Goal: Task Accomplishment & Management: Use online tool/utility

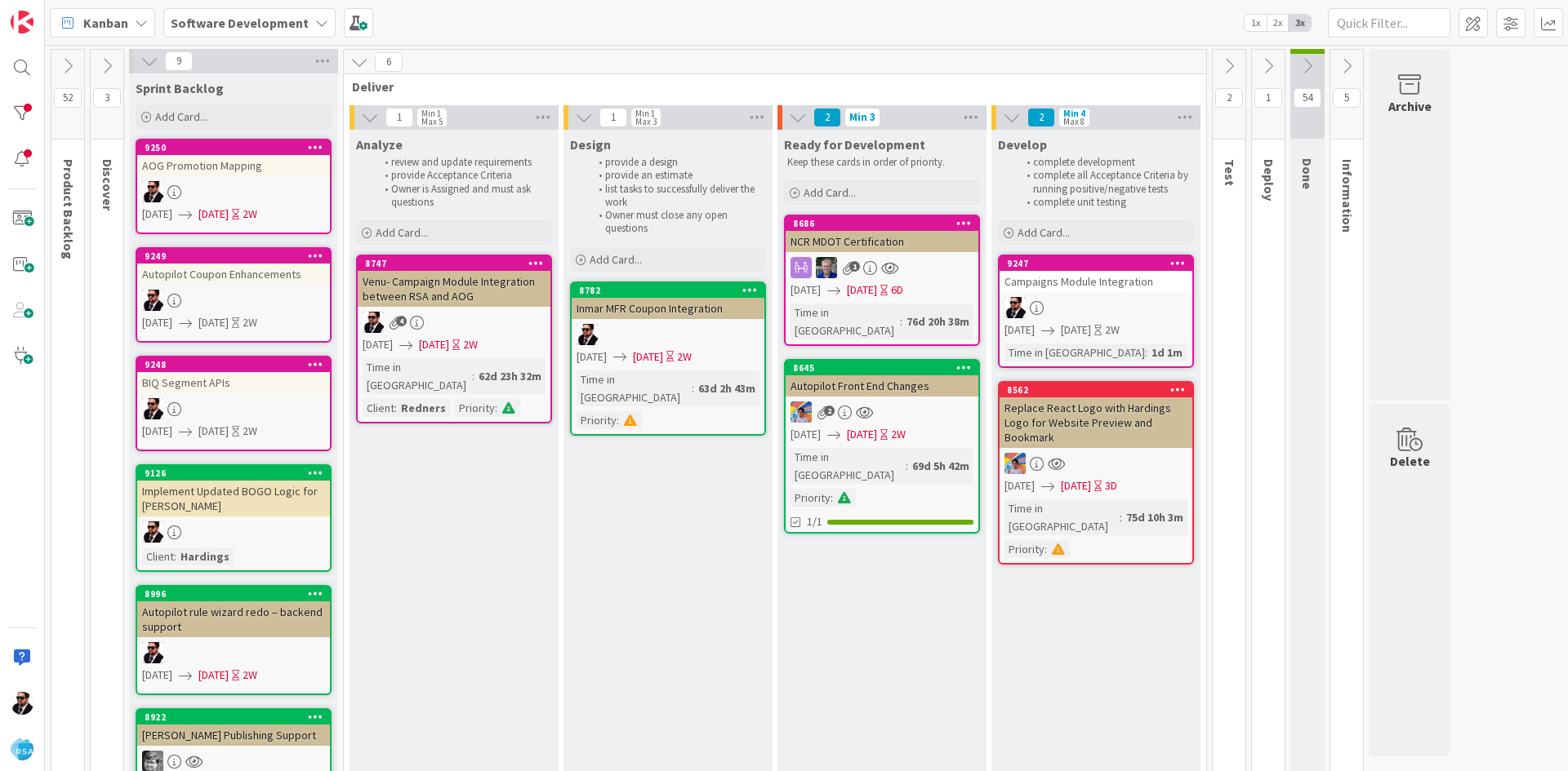
click at [285, 178] on link "9250 AOG Promotion Mapping [DATE] [DATE] 2W" at bounding box center [233, 186] width 196 height 95
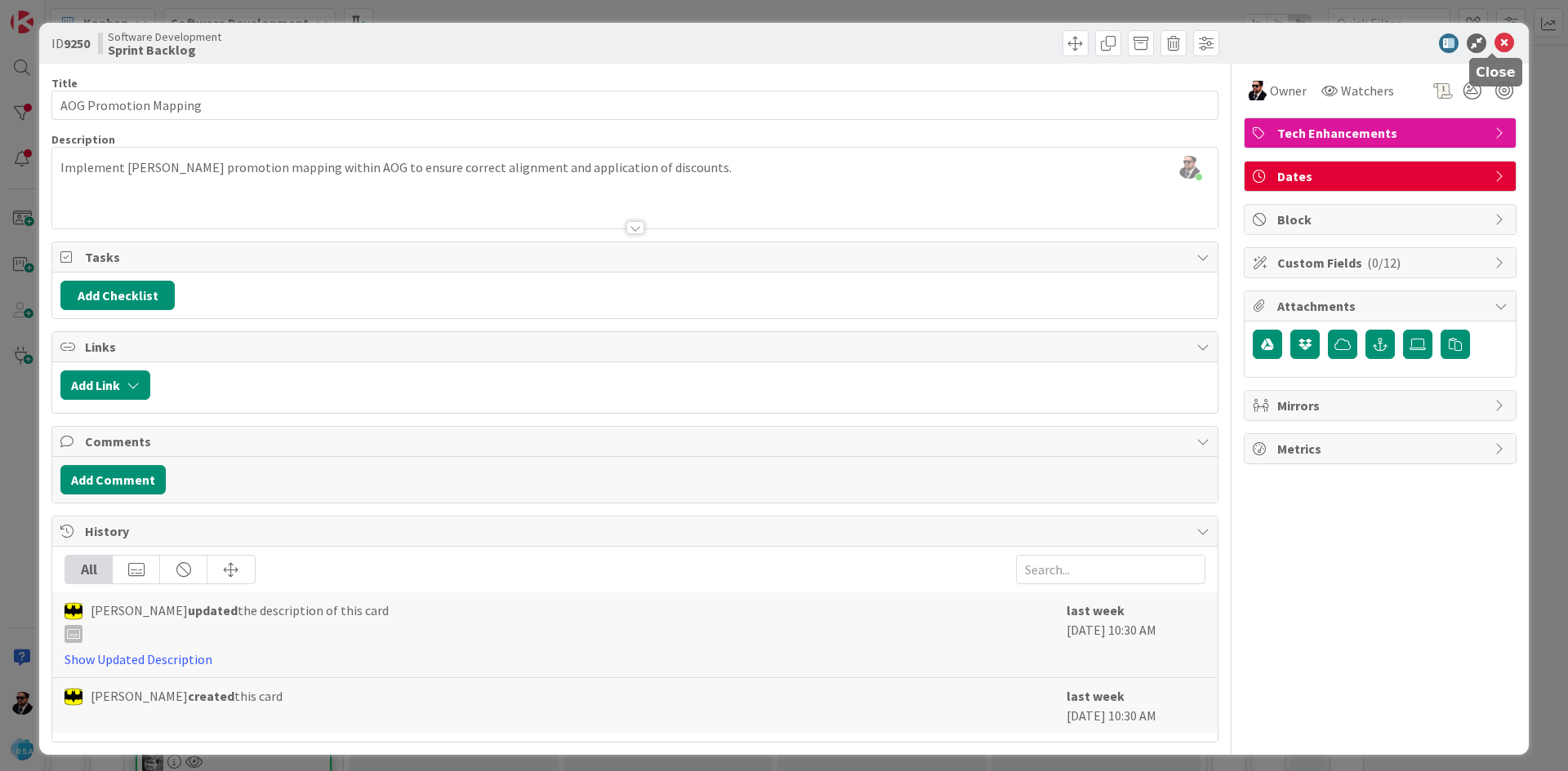
click at [1501, 37] on icon at bounding box center [1504, 44] width 20 height 20
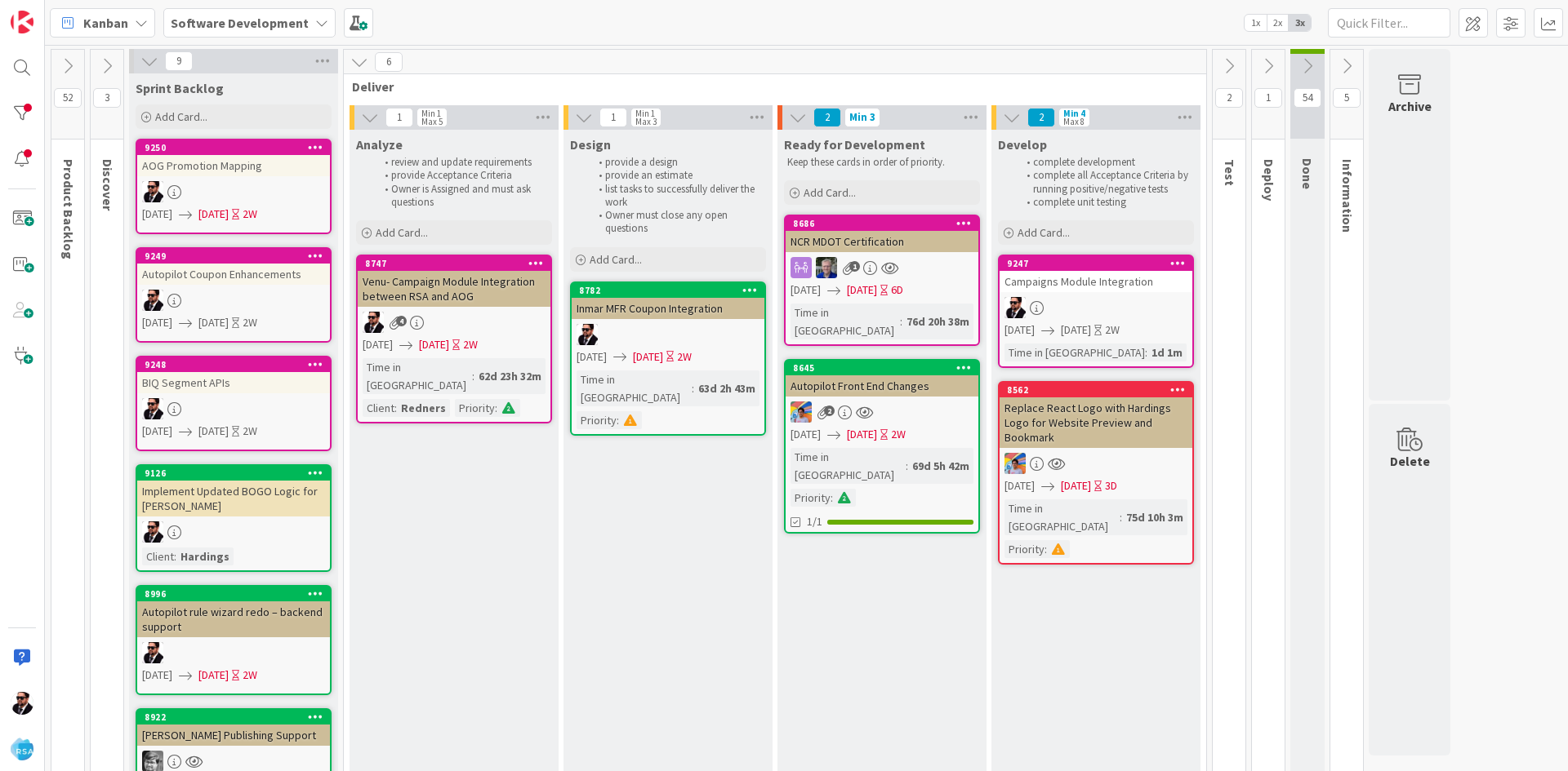
click at [207, 484] on div "Implement Updated BOGO Logic for [PERSON_NAME]" at bounding box center [233, 499] width 193 height 36
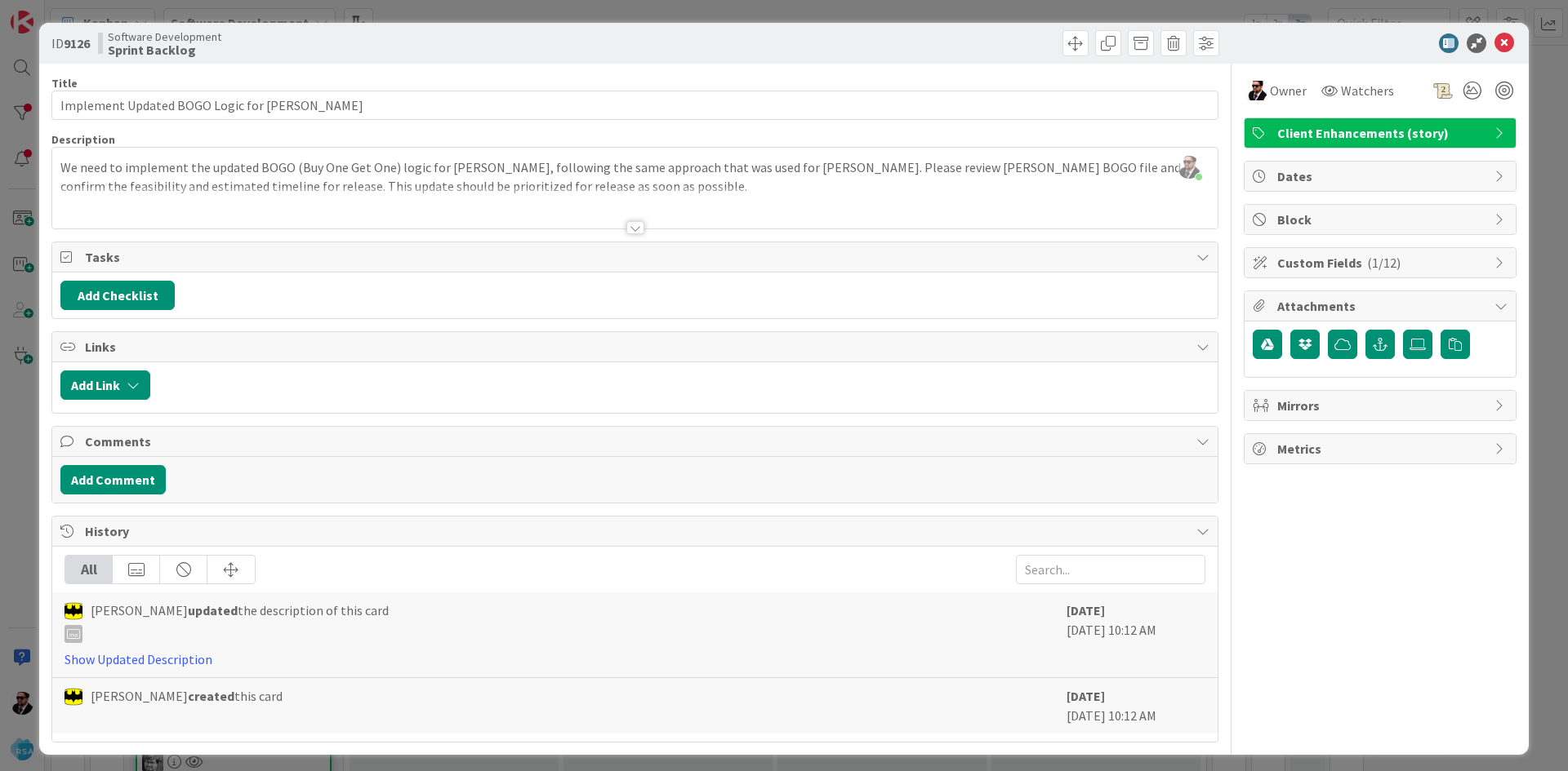
click at [627, 223] on div at bounding box center [636, 227] width 18 height 13
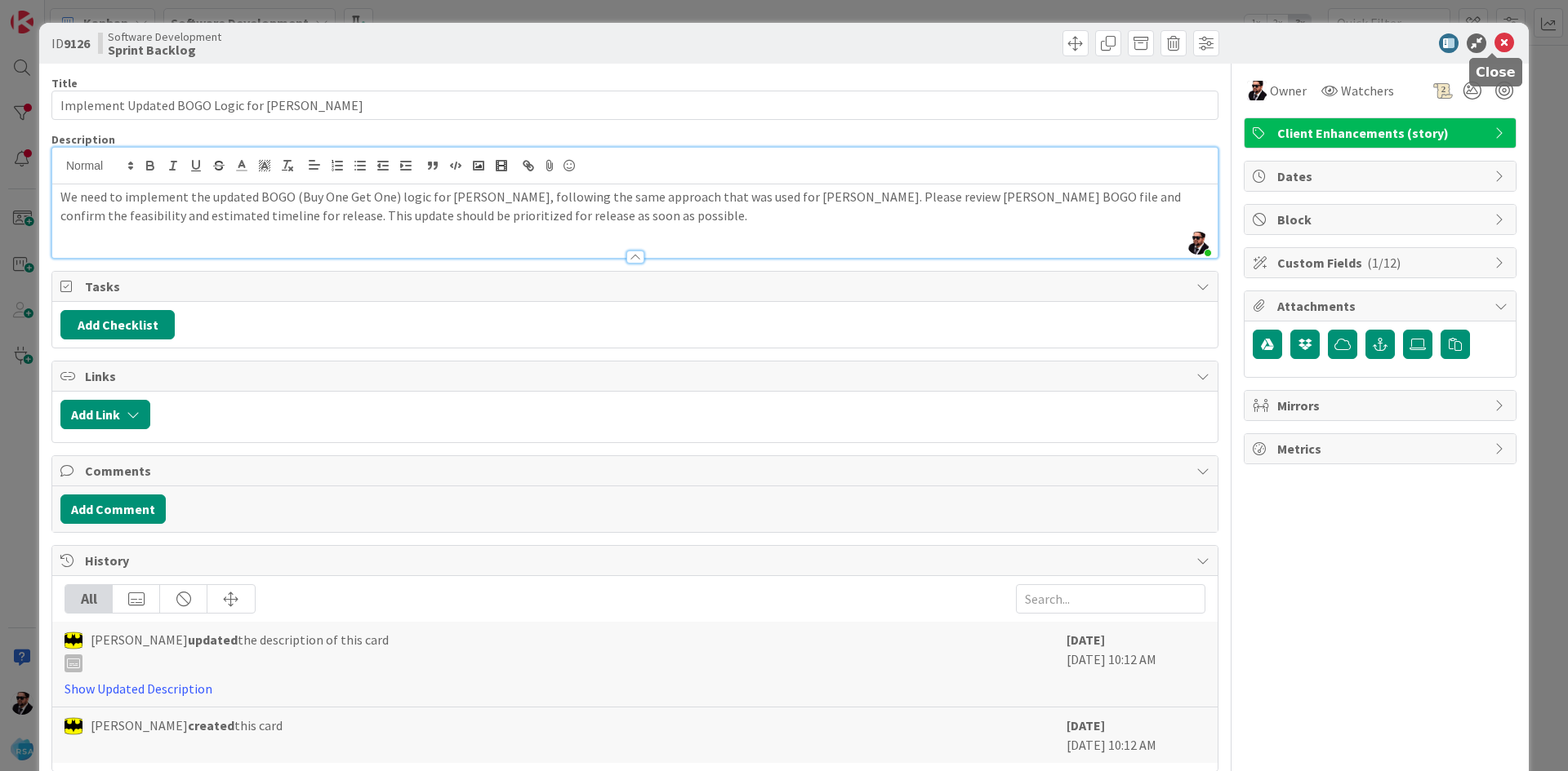
click at [1494, 46] on icon at bounding box center [1504, 44] width 20 height 20
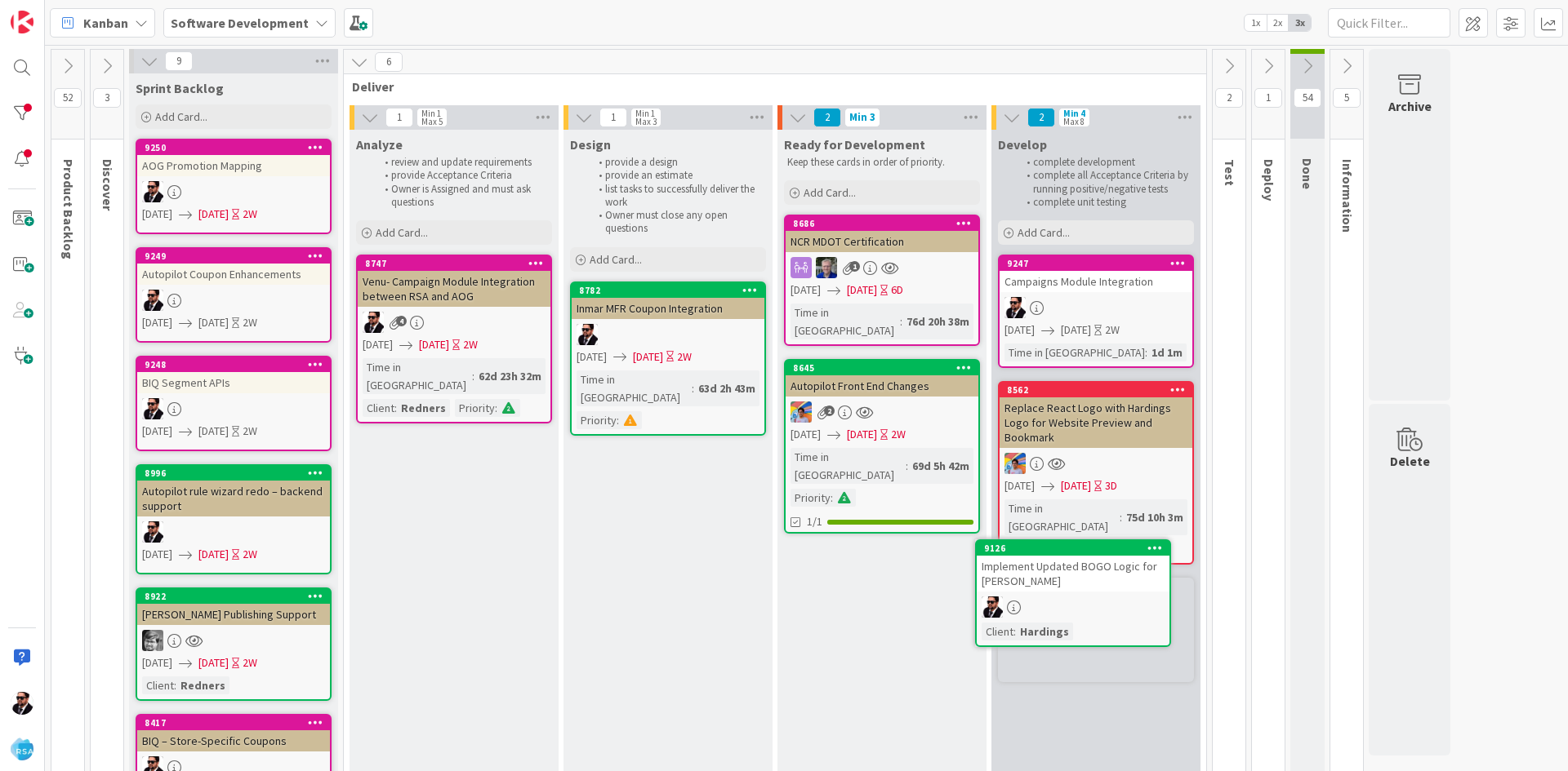
scroll to position [17, 0]
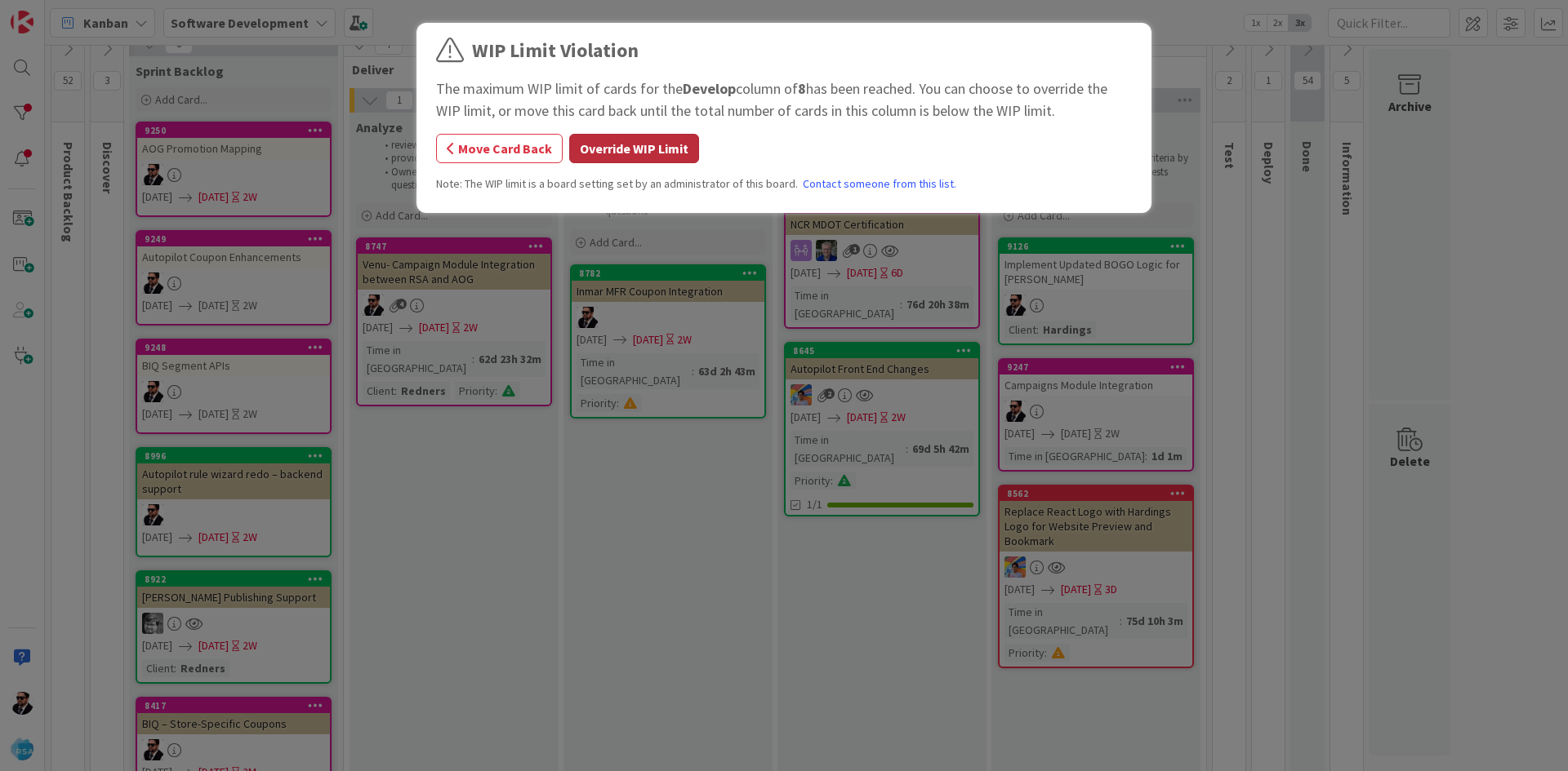
click at [675, 158] on button "Override WIP Limit" at bounding box center [634, 149] width 130 height 30
